Goal: Information Seeking & Learning: Learn about a topic

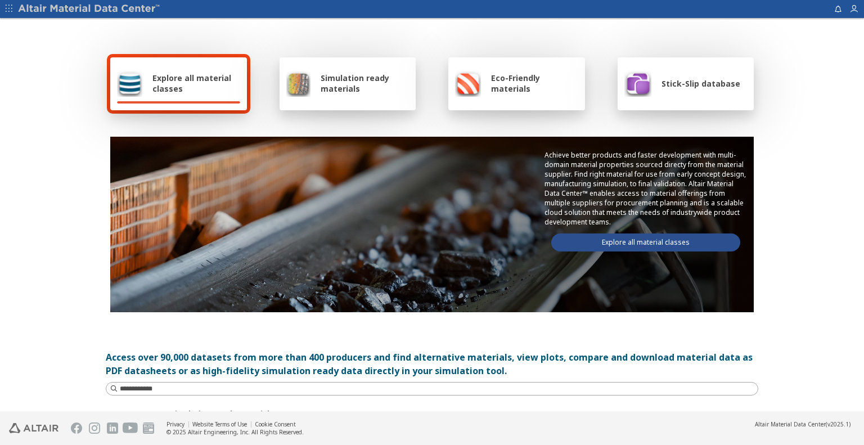
click at [617, 239] on link "Explore all material classes" at bounding box center [645, 242] width 189 height 18
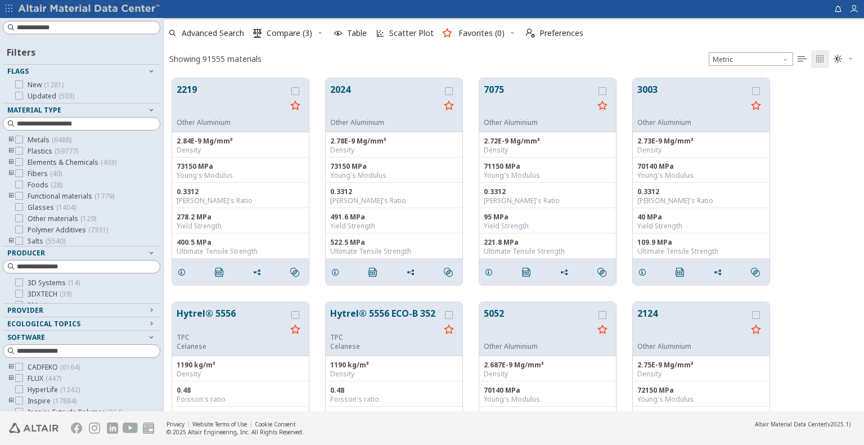
scroll to position [333, 692]
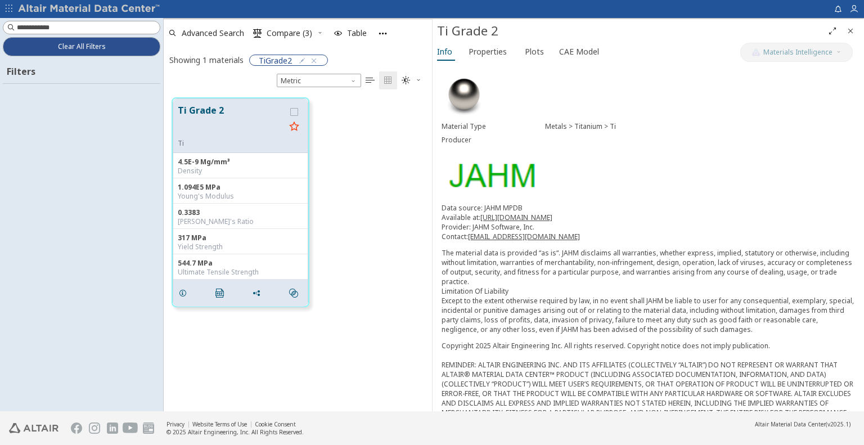
scroll to position [314, 260]
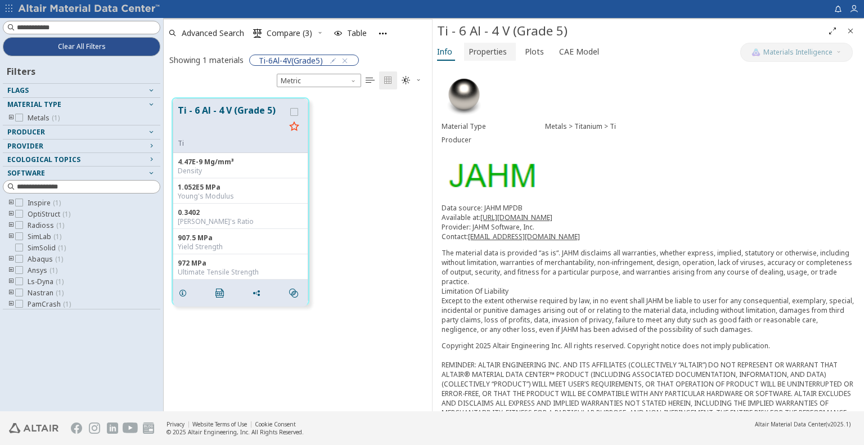
click at [487, 61] on div "Info Properties Plots CAE Model" at bounding box center [586, 53] width 308 height 21
click at [487, 59] on button "Properties" at bounding box center [490, 52] width 52 height 18
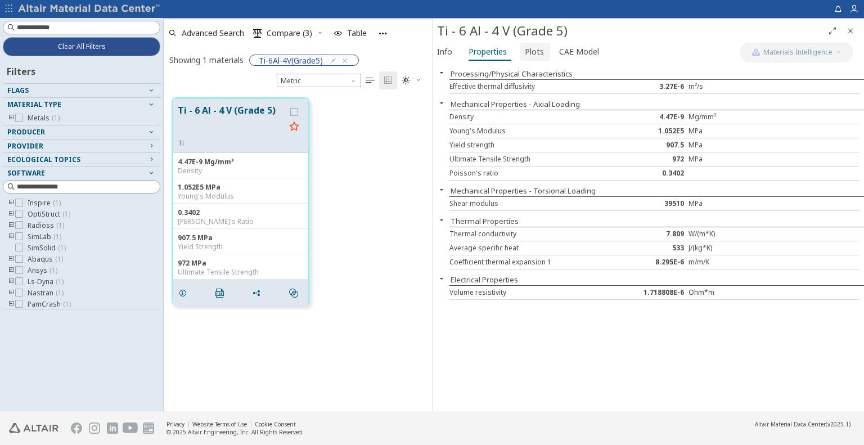
click at [530, 53] on span "Plots" at bounding box center [534, 52] width 19 height 18
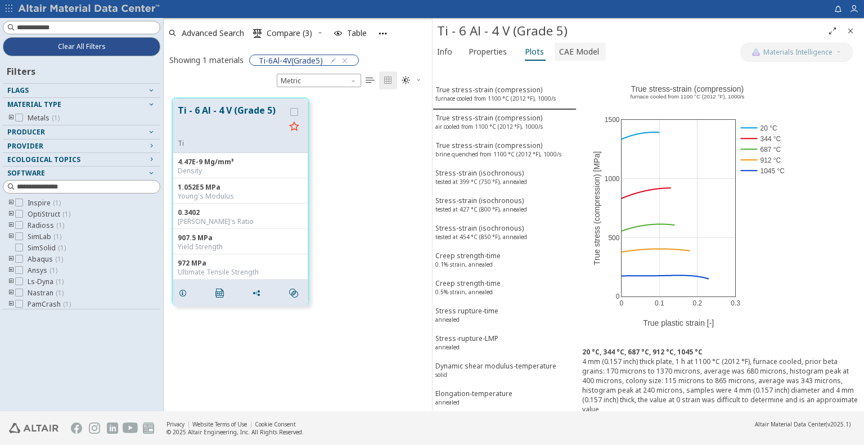
click at [573, 50] on span "CAE Model" at bounding box center [579, 52] width 40 height 18
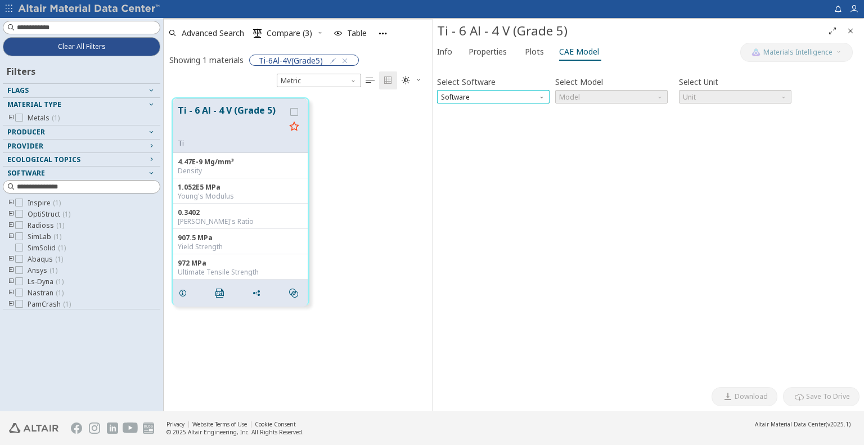
click at [543, 101] on span "Software" at bounding box center [493, 96] width 112 height 13
click at [523, 202] on div "Select Software Software Select Model Model Select Unit Unit Invalid data. Plea…" at bounding box center [648, 224] width 422 height 313
click at [553, 305] on div "Select Software Software Select Model Model Select Unit Unit Invalid data. Plea…" at bounding box center [648, 224] width 422 height 313
click at [389, 243] on div "Ti - 6 Al - 4 V (Grade 5) Ti 4.47E-9 Mg/mm³ Density 1.052E5 MPa Young's Modulus…" at bounding box center [298, 201] width 268 height 224
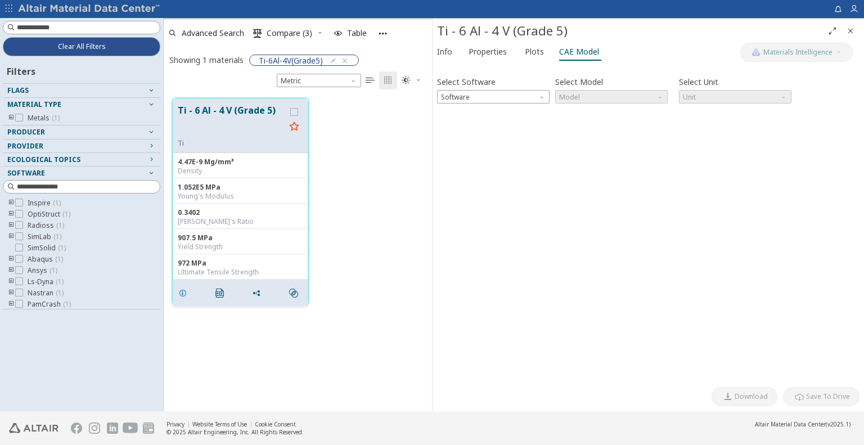
click at [182, 293] on icon "grid" at bounding box center [182, 292] width 9 height 9
click at [445, 48] on span "Info" at bounding box center [444, 52] width 15 height 18
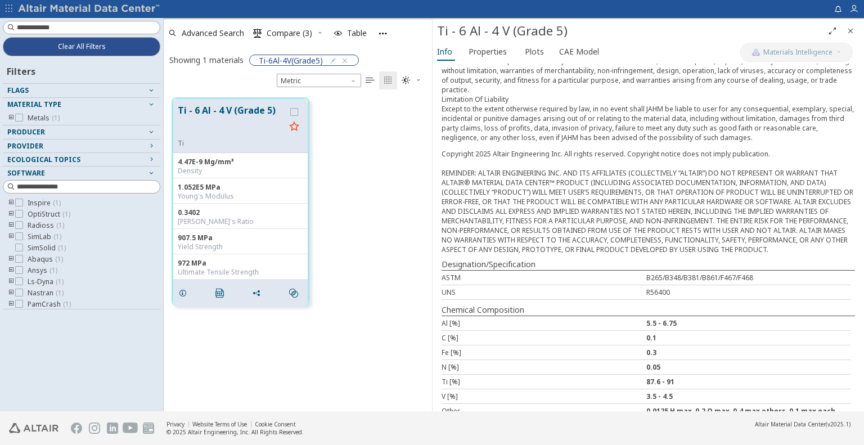
scroll to position [196, 0]
